Goal: Task Accomplishment & Management: Manage account settings

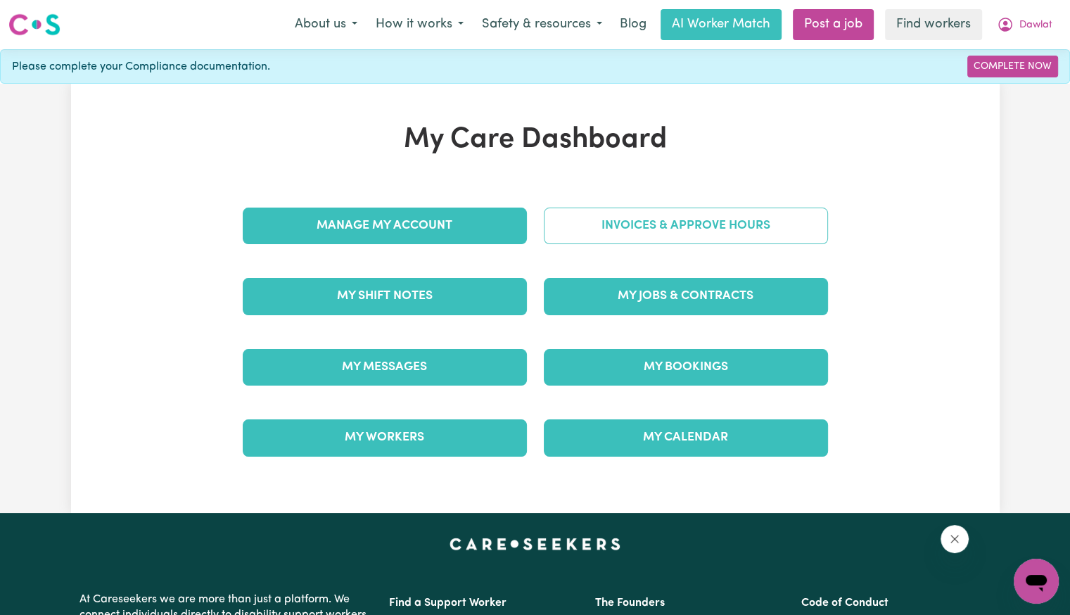
click at [620, 234] on link "Invoices & Approve Hours" at bounding box center [686, 226] width 284 height 37
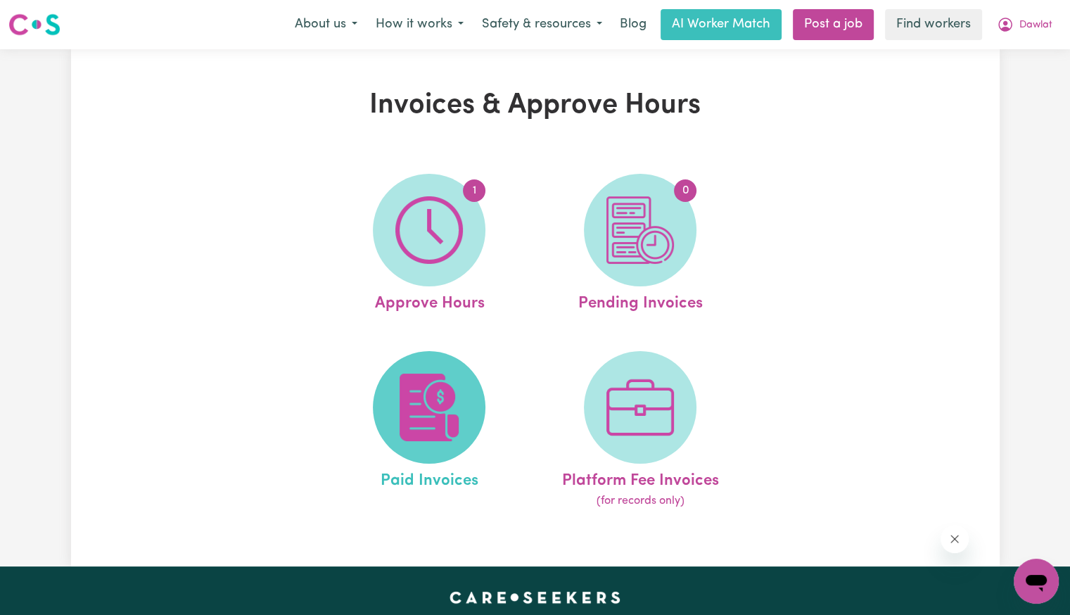
click at [454, 408] on img at bounding box center [429, 408] width 68 height 68
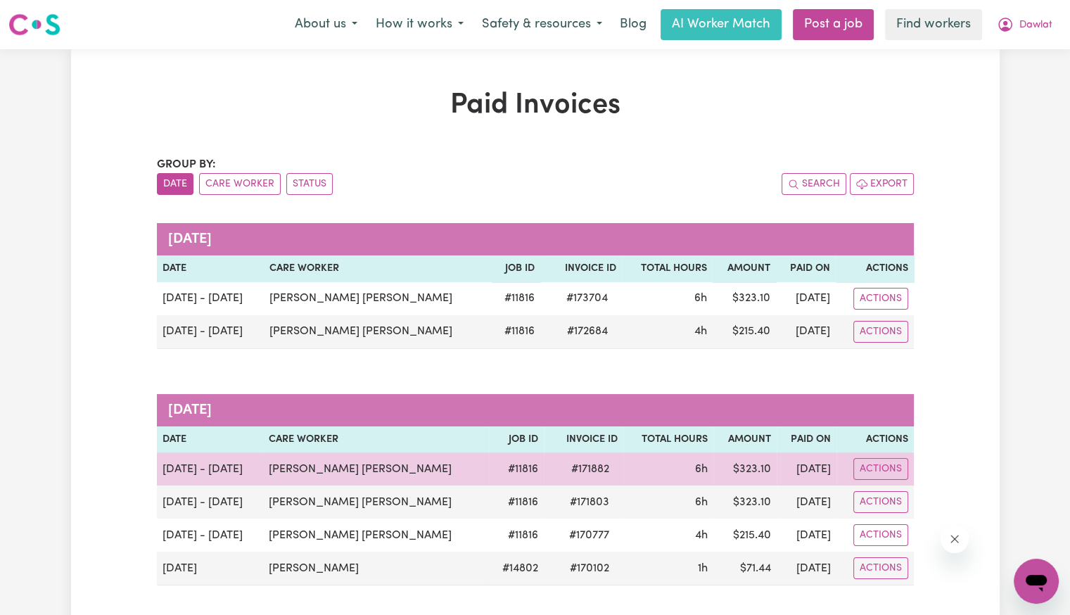
click at [574, 465] on span "# 171882" at bounding box center [590, 469] width 55 height 17
copy span "171882"
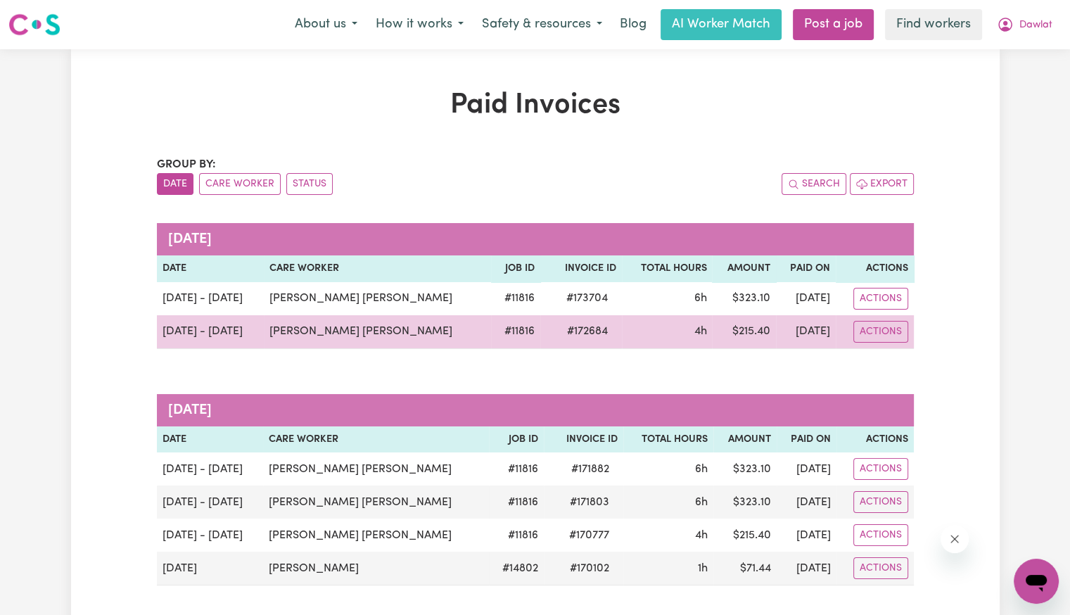
click at [561, 332] on span "# 172684" at bounding box center [588, 331] width 58 height 17
click at [559, 331] on span "# 172684" at bounding box center [588, 331] width 58 height 17
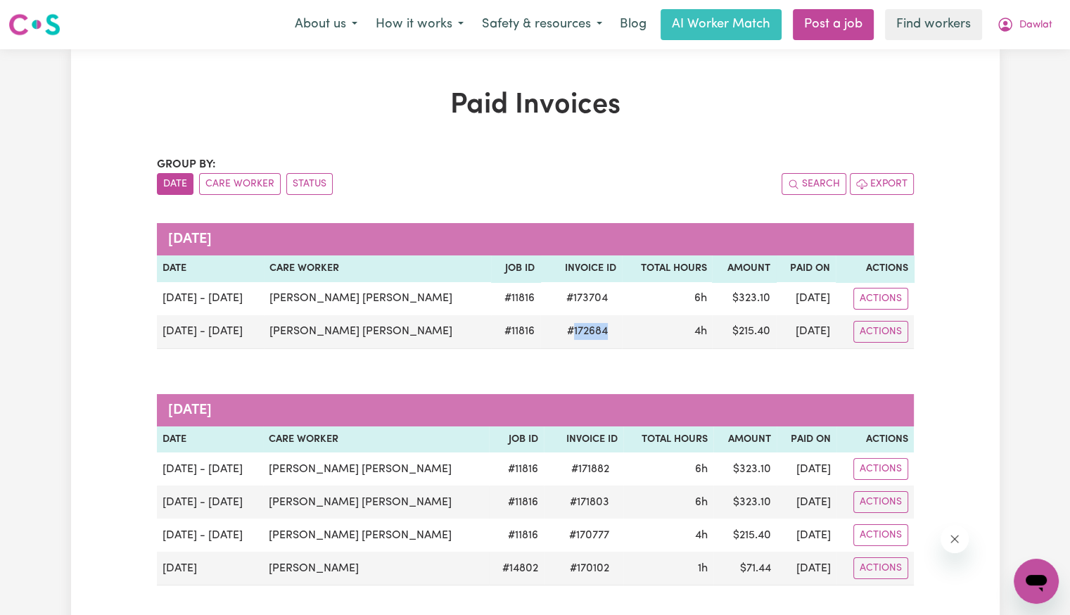
copy span "172684"
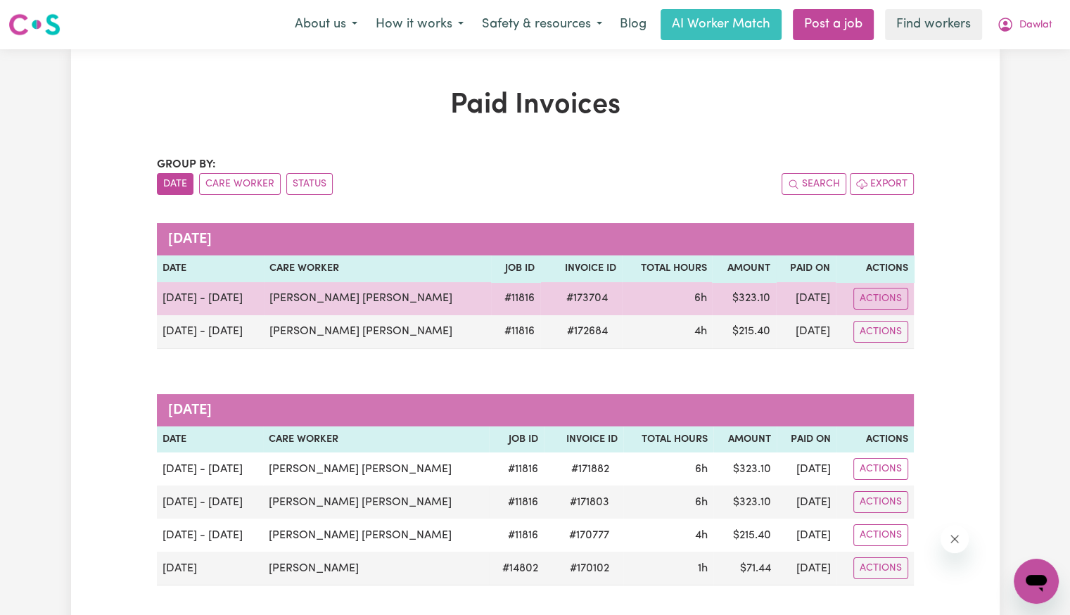
click at [564, 296] on span "# 173704" at bounding box center [587, 298] width 58 height 17
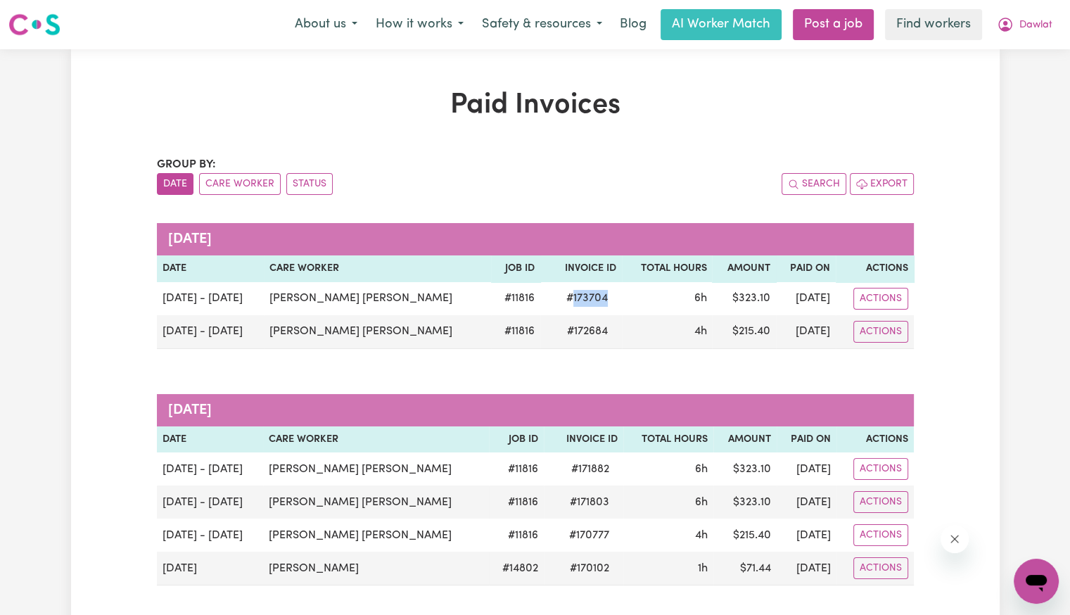
copy span "173704"
click at [1036, 33] on button "Dawlat" at bounding box center [1025, 25] width 74 height 30
click at [1014, 80] on link "Logout" at bounding box center [1005, 81] width 111 height 27
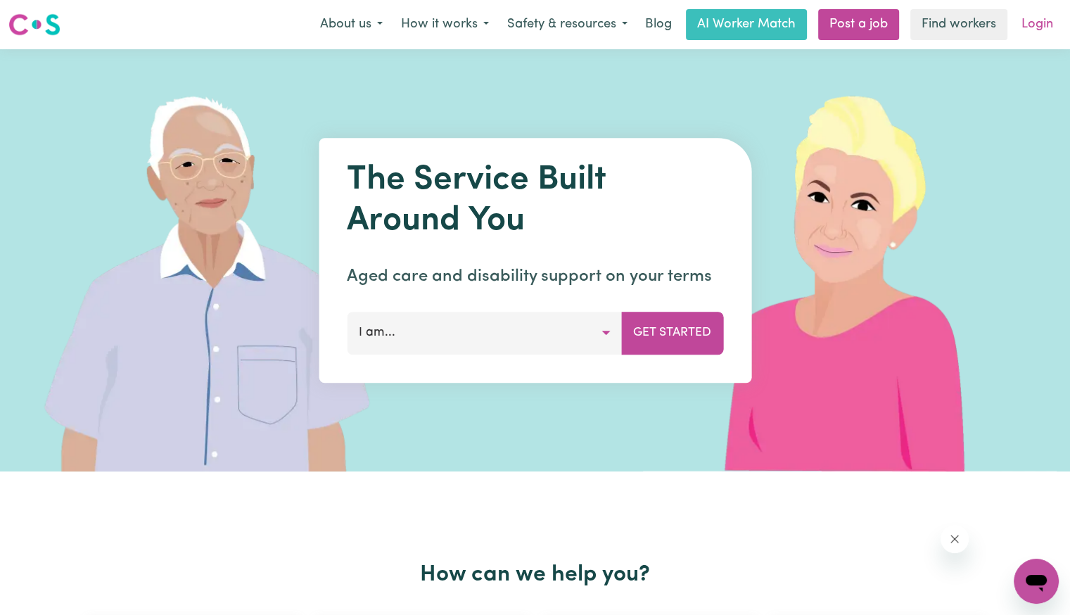
click at [1031, 25] on link "Login" at bounding box center [1037, 24] width 49 height 31
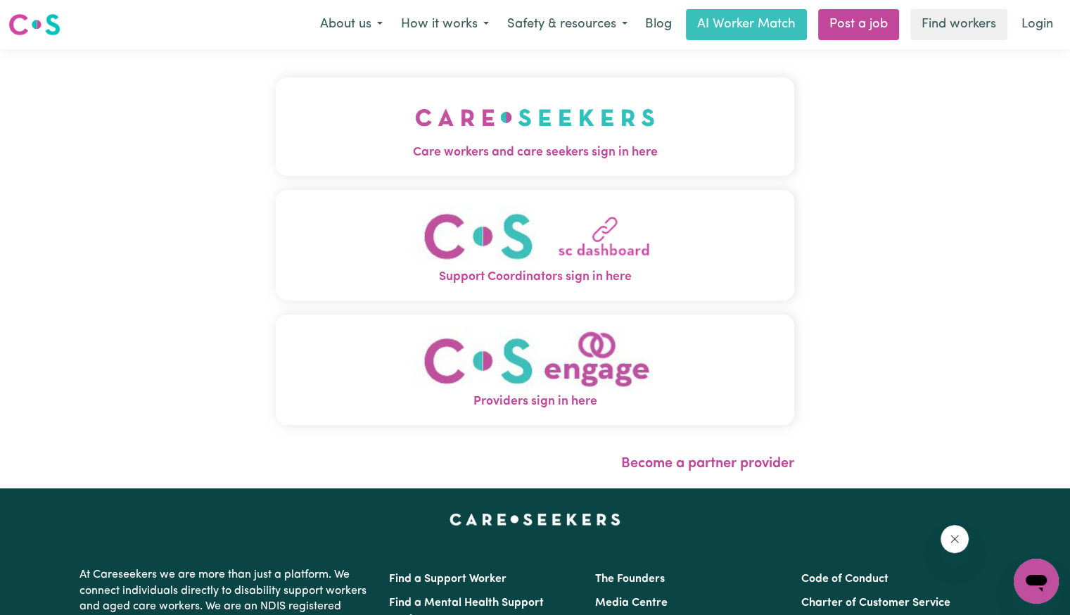
click at [542, 152] on span "Care workers and care seekers sign in here" at bounding box center [535, 153] width 519 height 18
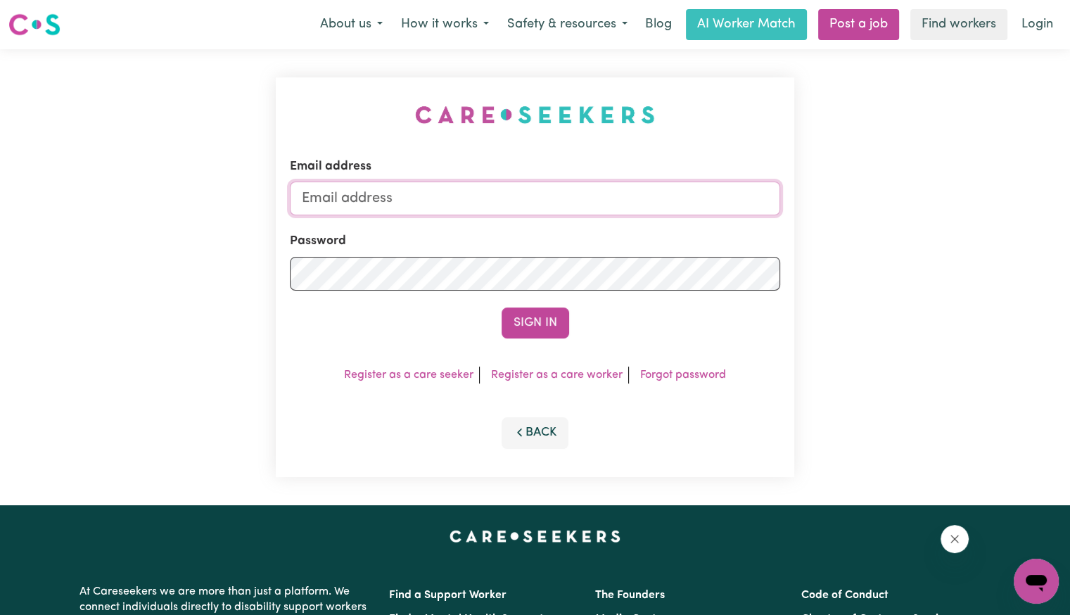
click at [473, 196] on input "Email address" at bounding box center [535, 199] width 490 height 34
drag, startPoint x: 376, startPoint y: 193, endPoint x: 691, endPoint y: 224, distance: 316.1
click at [691, 224] on form "Email address [EMAIL_ADDRESS][DOMAIN_NAME] Password Sign In" at bounding box center [535, 248] width 490 height 181
paste input "[PERSON_NAME]"
click at [502, 307] on button "Sign In" at bounding box center [536, 322] width 68 height 31
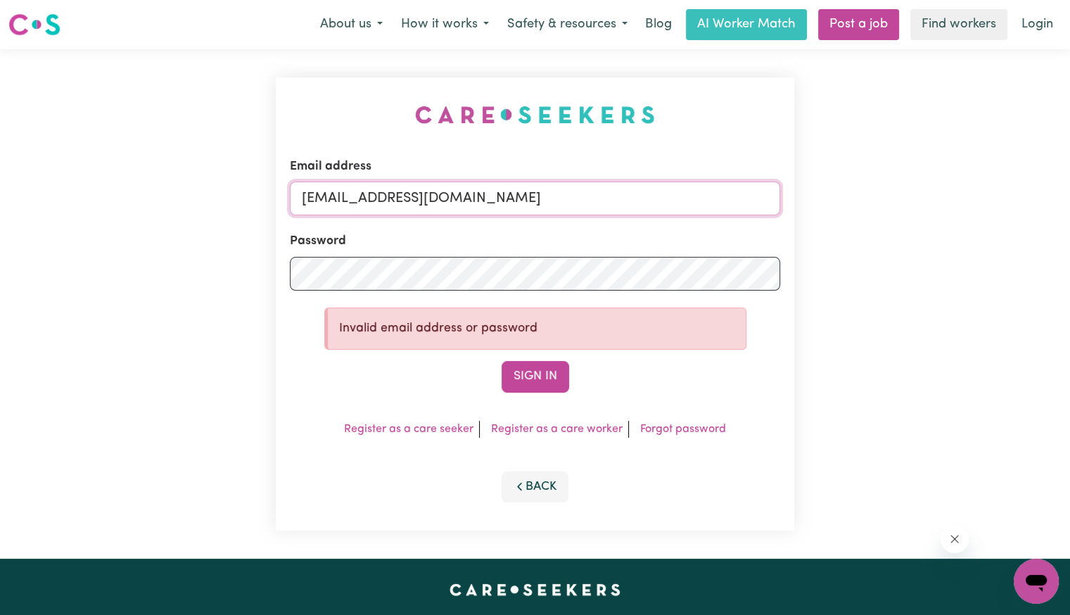
click at [415, 196] on input "[EMAIL_ADDRESS][DOMAIN_NAME]" at bounding box center [535, 199] width 490 height 34
type input "[EMAIL_ADDRESS][DOMAIN_NAME]"
click at [502, 361] on button "Sign In" at bounding box center [536, 376] width 68 height 31
